Goal: Navigation & Orientation: Find specific page/section

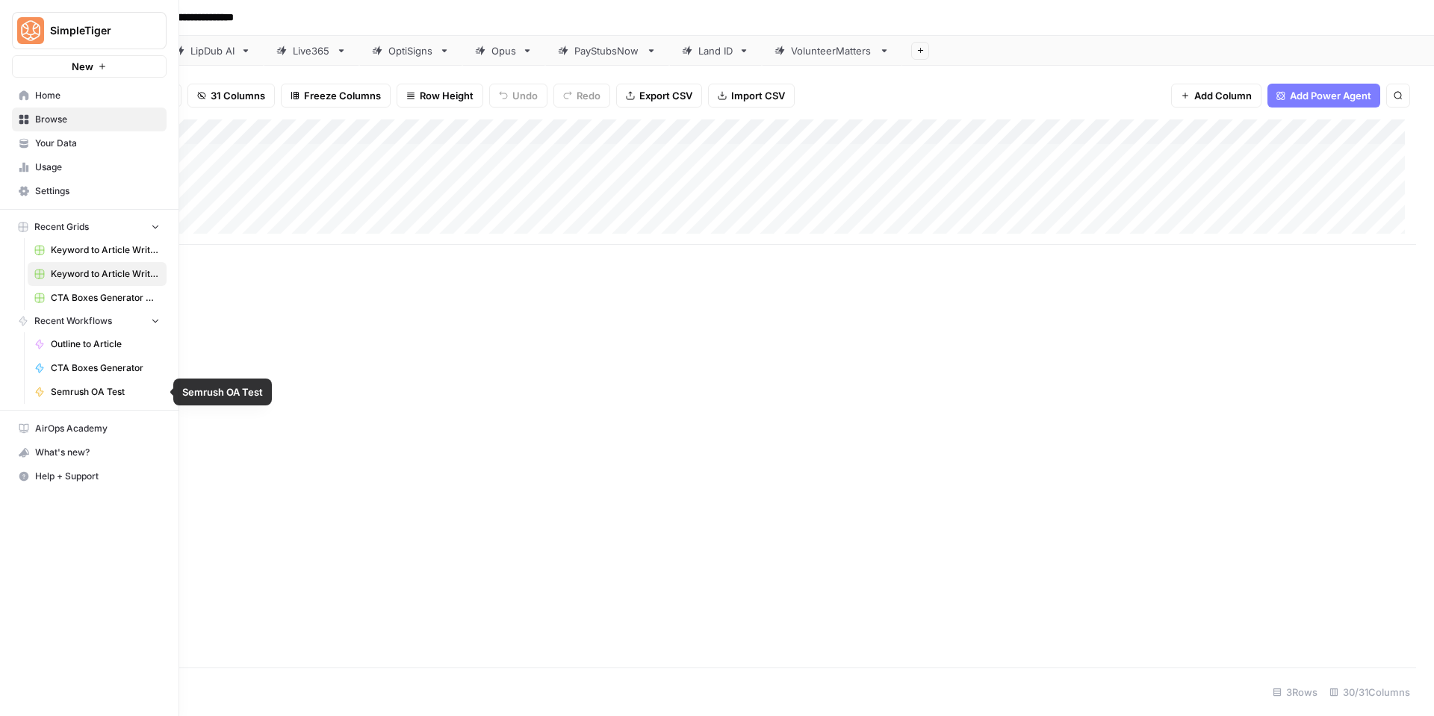
click at [142, 325] on button "Recent Workflows" at bounding box center [89, 321] width 155 height 22
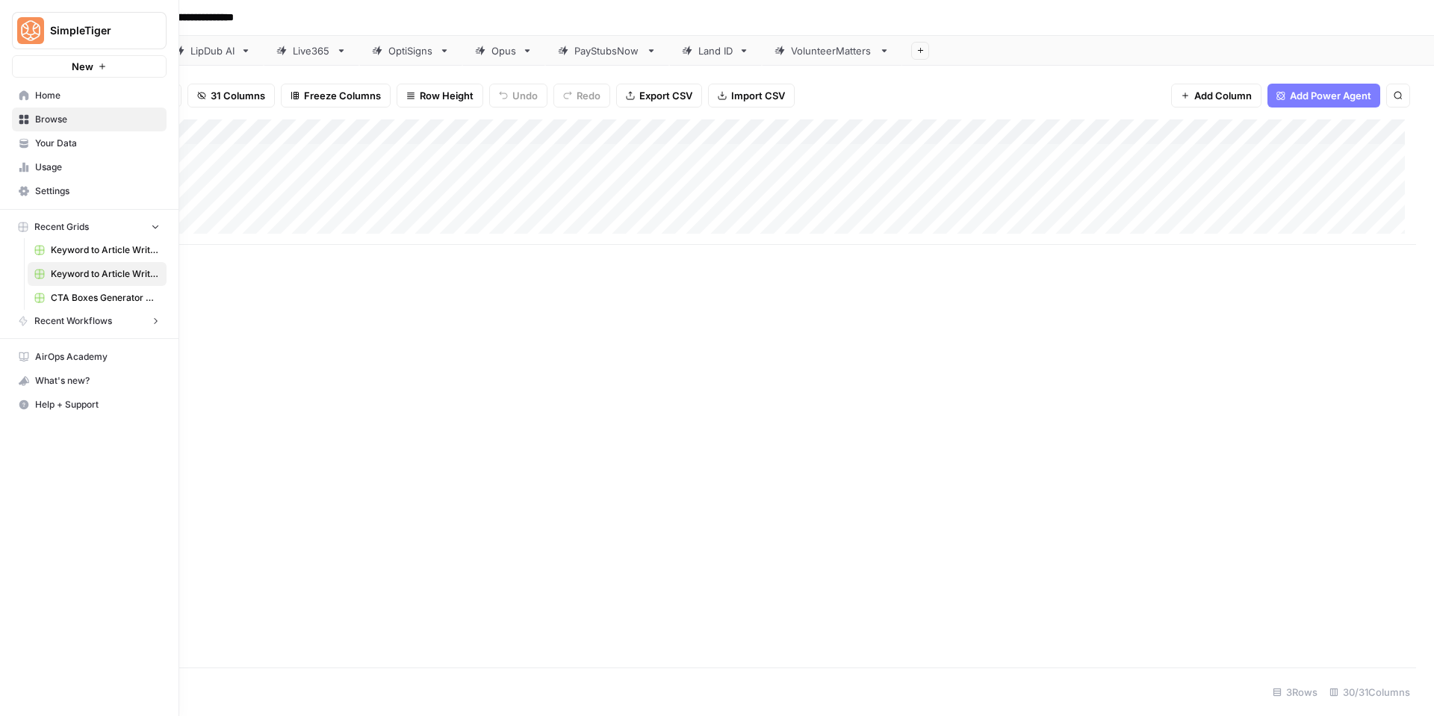
click at [142, 325] on button "Recent Workflows" at bounding box center [89, 321] width 155 height 22
click at [96, 145] on span "Your Data" at bounding box center [97, 143] width 125 height 13
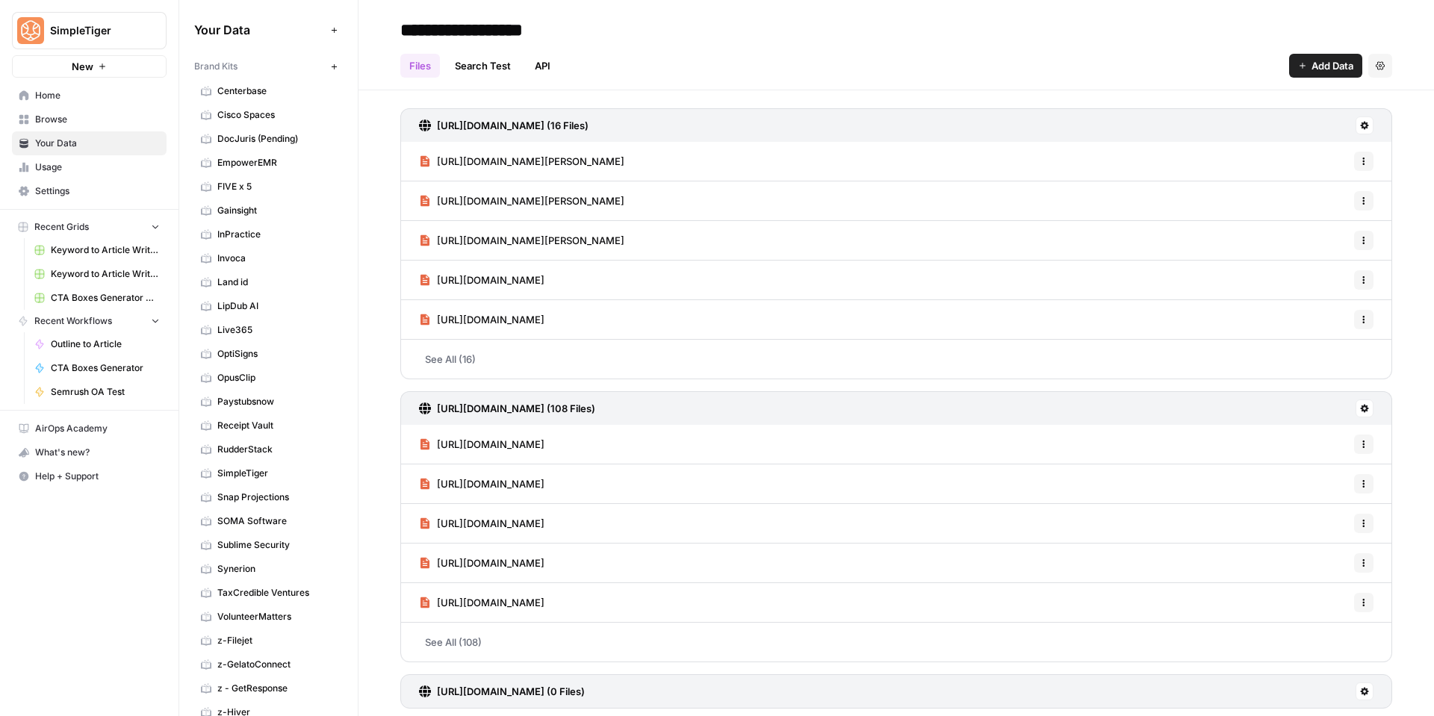
click at [87, 229] on span "Recent Grids" at bounding box center [61, 226] width 55 height 13
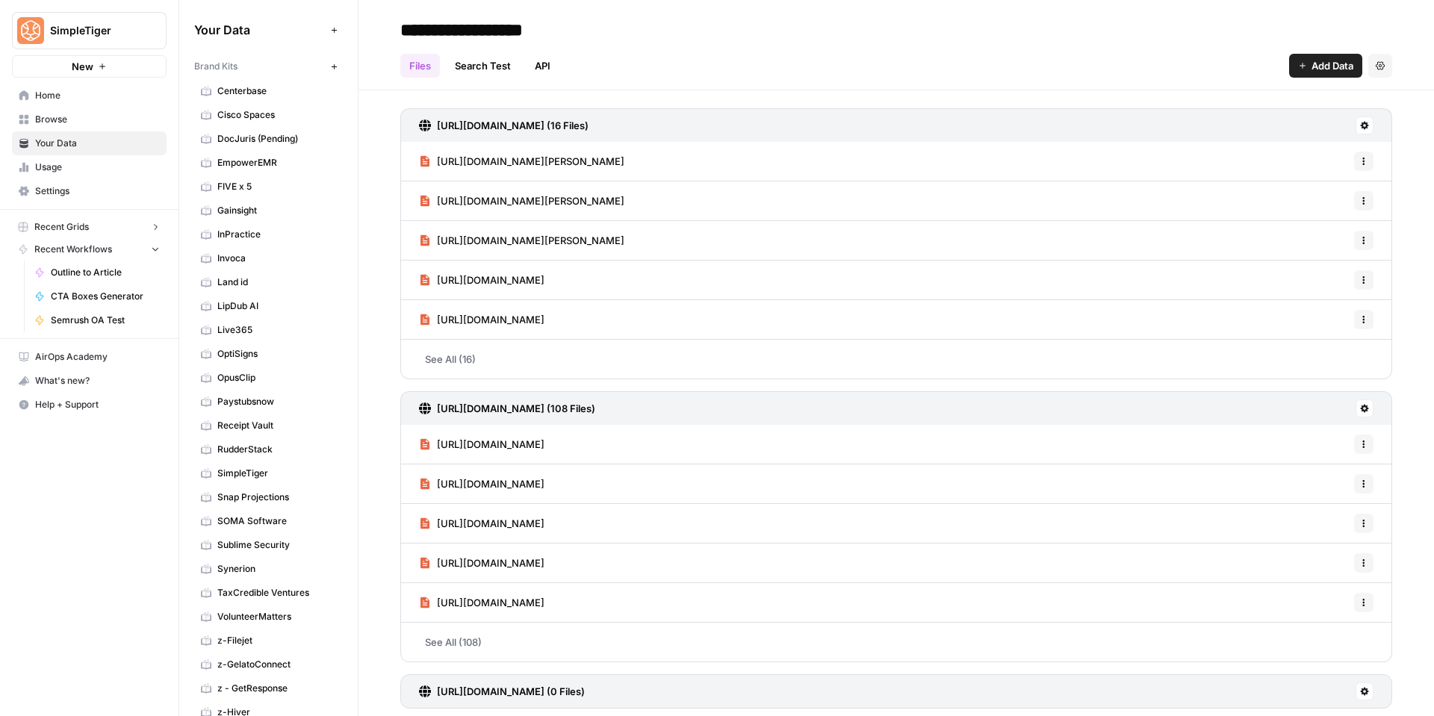
click at [87, 229] on span "Recent Grids" at bounding box center [61, 226] width 55 height 13
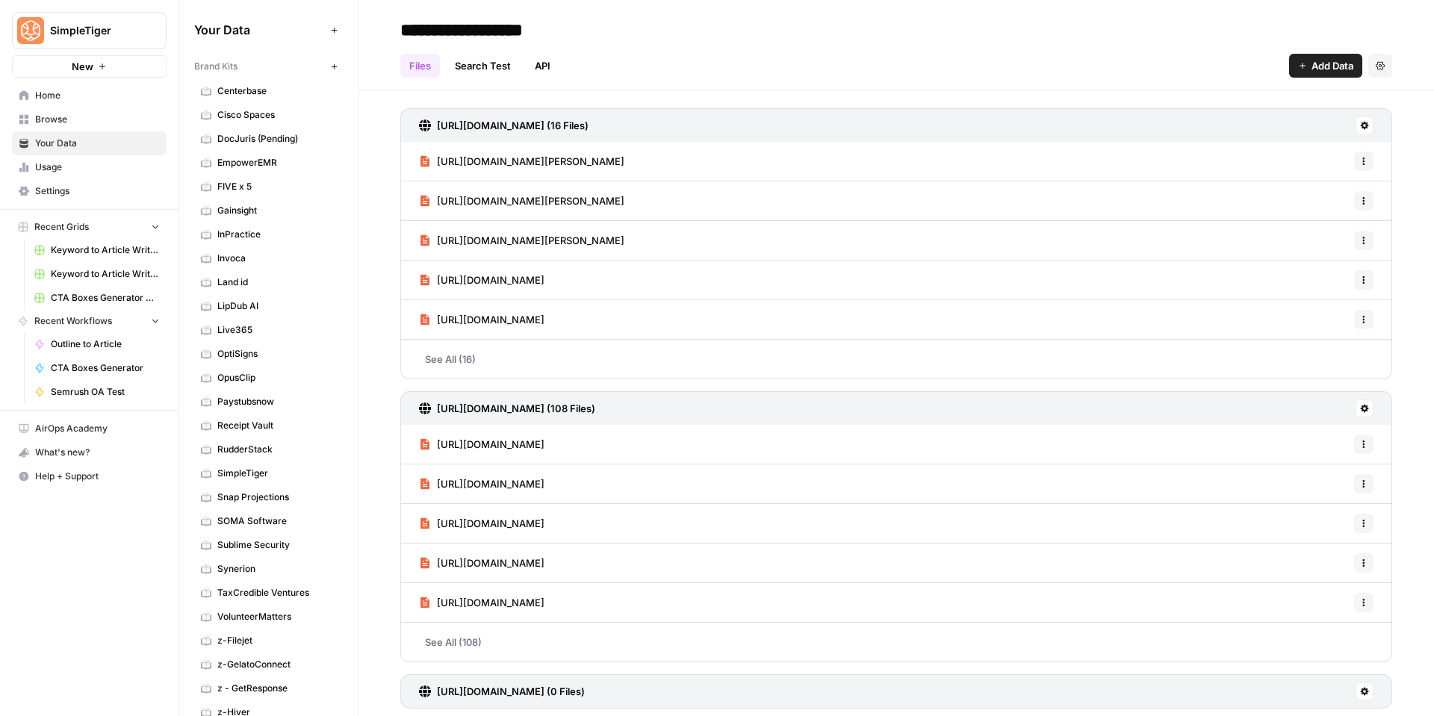
click at [72, 320] on span "Recent Workflows" at bounding box center [73, 320] width 78 height 13
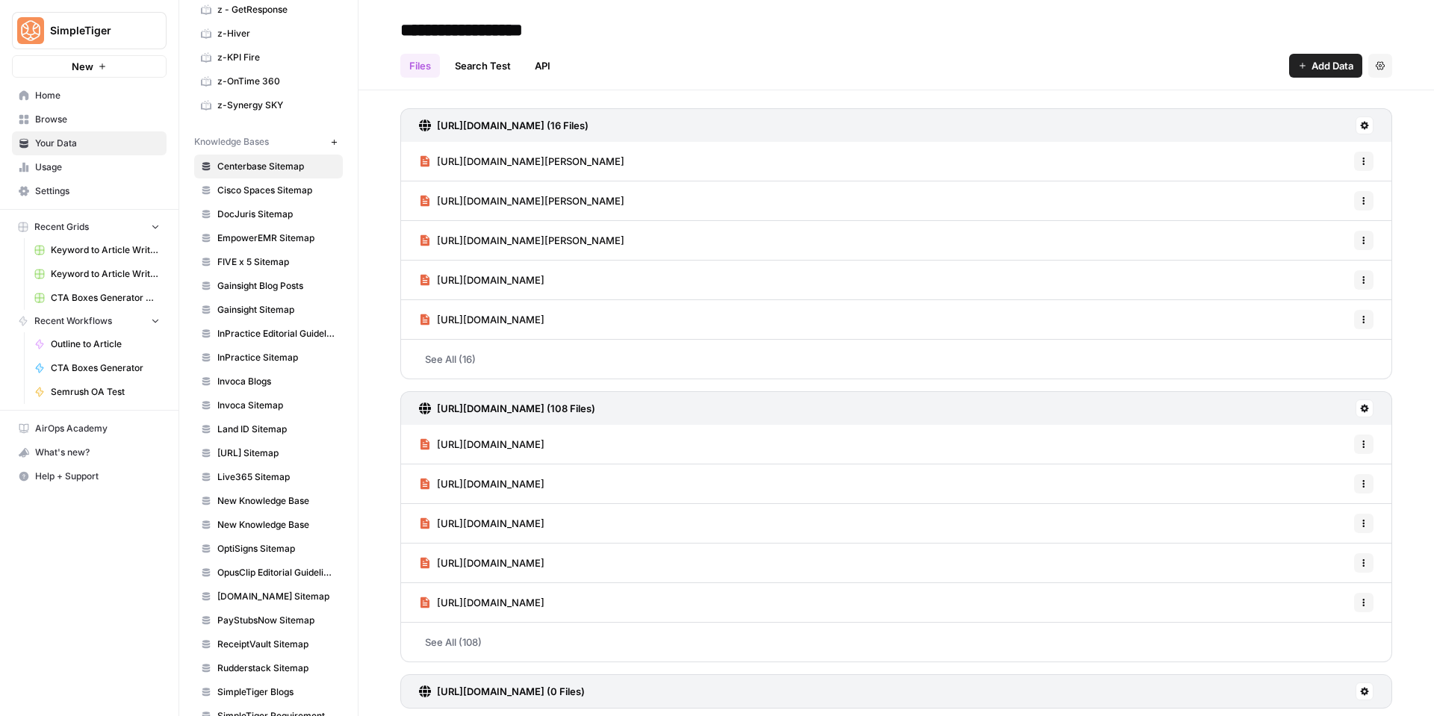
scroll to position [1044, 0]
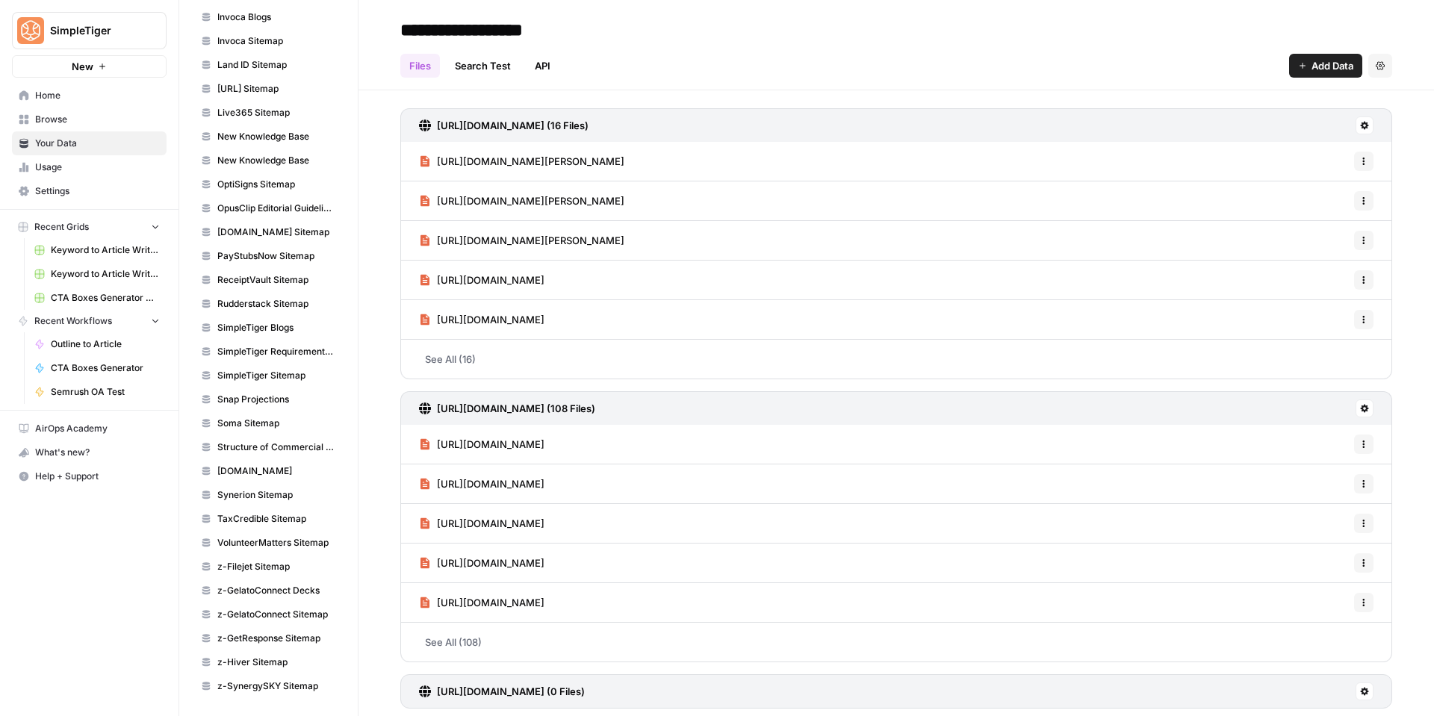
click at [89, 114] on span "Browse" at bounding box center [97, 119] width 125 height 13
